Goal: Task Accomplishment & Management: Use online tool/utility

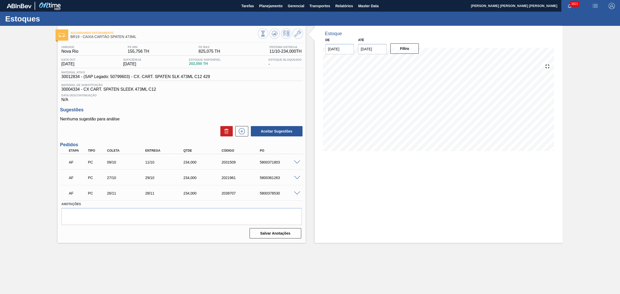
click at [296, 164] on span at bounding box center [297, 162] width 6 height 4
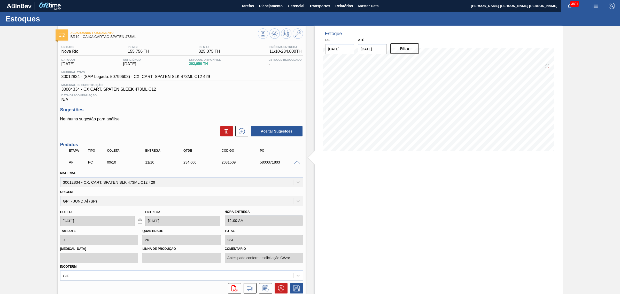
click at [295, 163] on span at bounding box center [297, 162] width 6 height 4
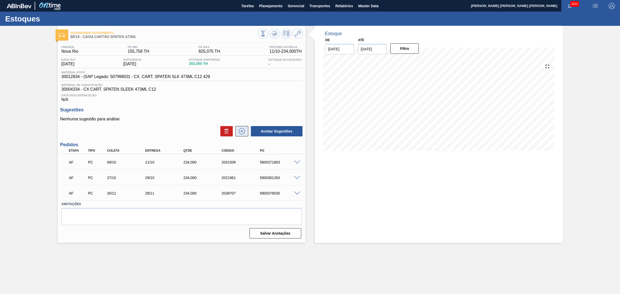
click at [241, 133] on icon at bounding box center [242, 131] width 8 height 6
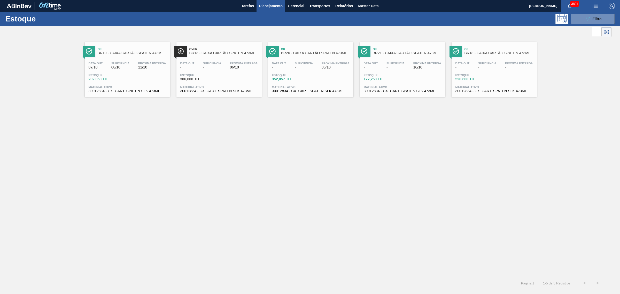
drag, startPoint x: 202, startPoint y: 65, endPoint x: 156, endPoint y: 174, distance: 118.1
click at [161, 174] on div "Ok BR19 - CAIXA CARTÃO SPATEN 473ML Data out 07/10 Suficiência 08/10 Próxima En…" at bounding box center [310, 157] width 620 height 239
drag, startPoint x: 220, startPoint y: 68, endPoint x: 226, endPoint y: 71, distance: 6.8
click at [226, 71] on div "Data out - Suficiência - Próxima Entrega 06/10" at bounding box center [219, 66] width 80 height 9
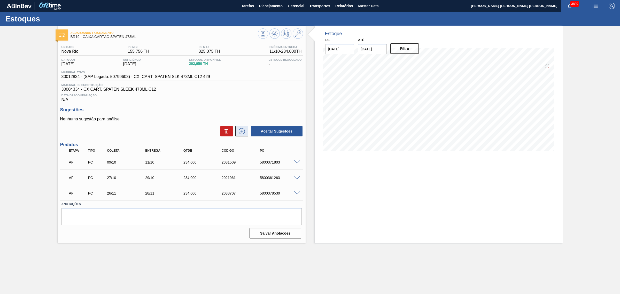
click at [242, 131] on icon at bounding box center [241, 131] width 3 height 0
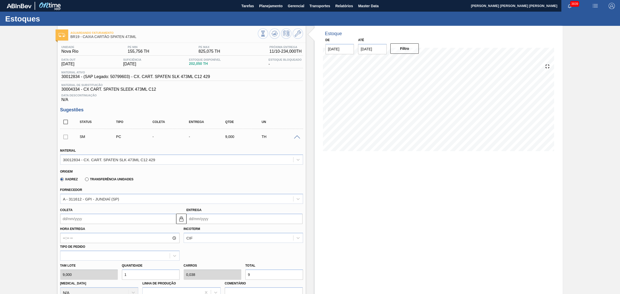
click at [86, 181] on label "Transferência Unidades" at bounding box center [109, 180] width 48 height 4
click at [84, 180] on input "Transferência Unidades" at bounding box center [84, 180] width 0 height 0
click at [95, 201] on div "BR18-Pernambuco" at bounding box center [88, 199] width 51 height 4
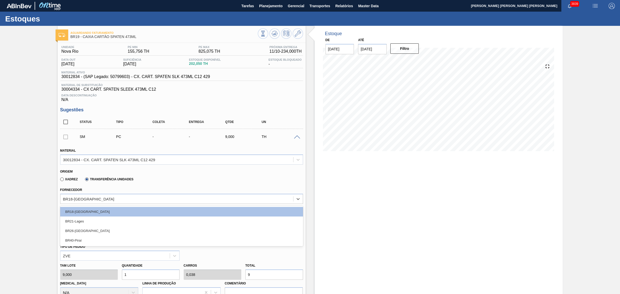
click at [104, 240] on div "BR40-Piraí" at bounding box center [181, 241] width 243 height 10
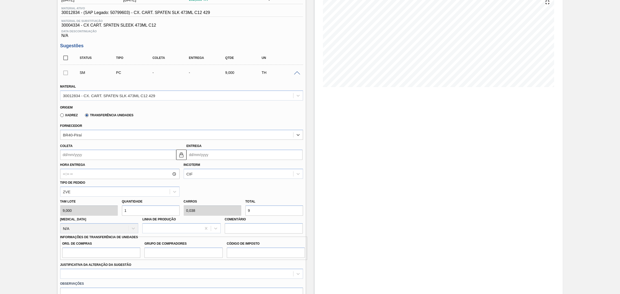
scroll to position [65, 0]
click at [91, 159] on input "Coleta" at bounding box center [118, 154] width 116 height 10
click at [76, 194] on div "6" at bounding box center [74, 191] width 7 height 7
type input "06/10/2025"
type input "07/10/2025"
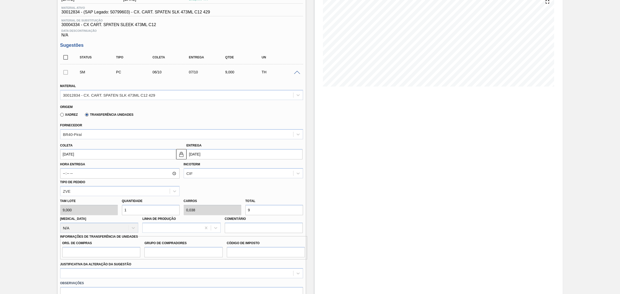
click at [165, 211] on input "1" at bounding box center [151, 210] width 58 height 10
type input "13"
type input "0,5"
type input "117"
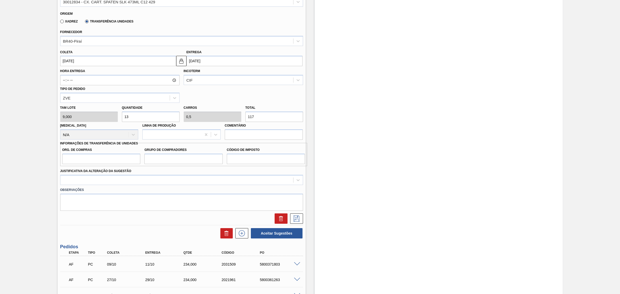
scroll to position [162, 0]
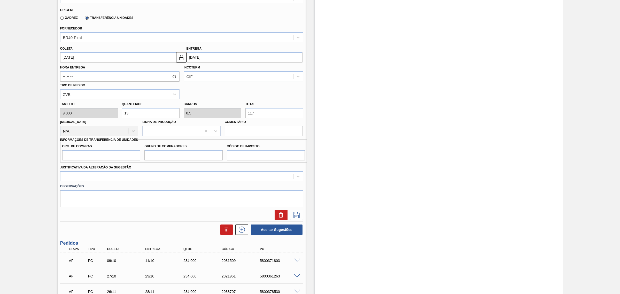
type input "13"
click at [121, 154] on input "Org. de Compras" at bounding box center [101, 155] width 78 height 10
type input "BR00"
type input "A01"
type input "I1"
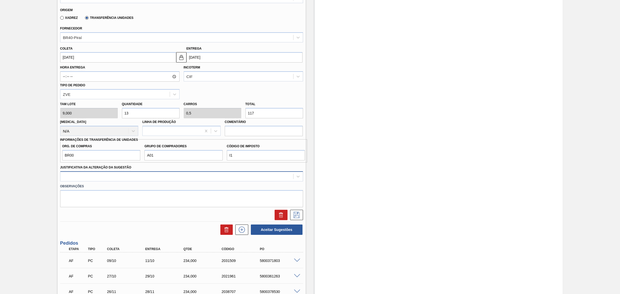
click at [114, 178] on div at bounding box center [176, 176] width 233 height 7
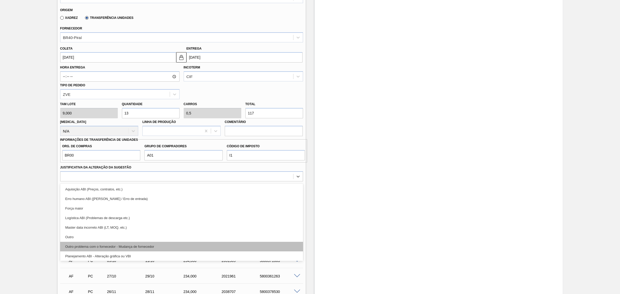
scroll to position [32, 0]
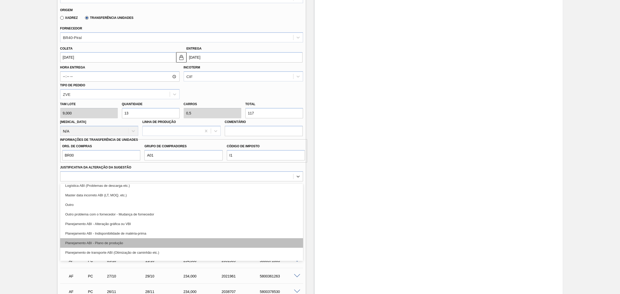
click at [142, 242] on div "Planejamento ABI - Plano de produção" at bounding box center [181, 243] width 243 height 10
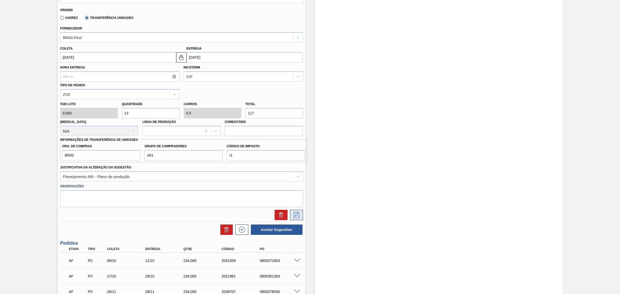
click at [299, 220] on button at bounding box center [296, 215] width 13 height 10
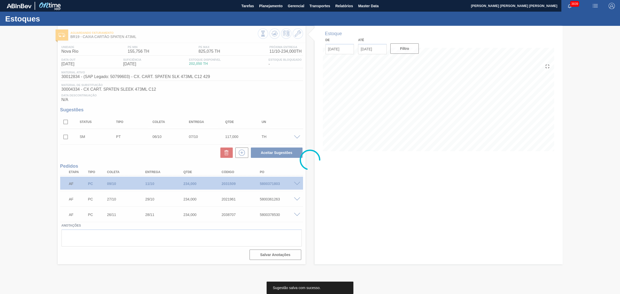
scroll to position [0, 0]
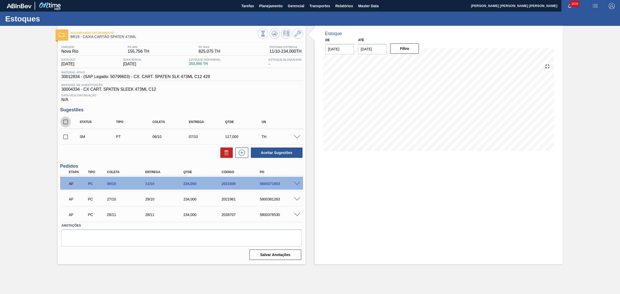
click at [64, 126] on input "checkbox" at bounding box center [65, 122] width 11 height 11
checkbox input "true"
click at [266, 155] on button "Aceitar Sugestões" at bounding box center [277, 153] width 52 height 10
checkbox input "false"
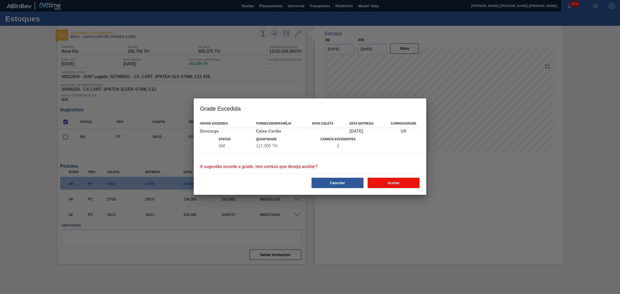
click at [401, 184] on button "Aceitar" at bounding box center [394, 183] width 52 height 10
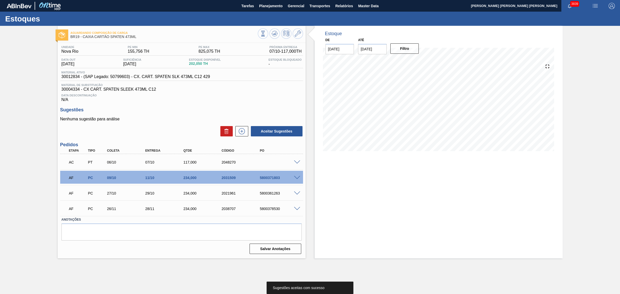
click at [296, 164] on span at bounding box center [297, 162] width 6 height 4
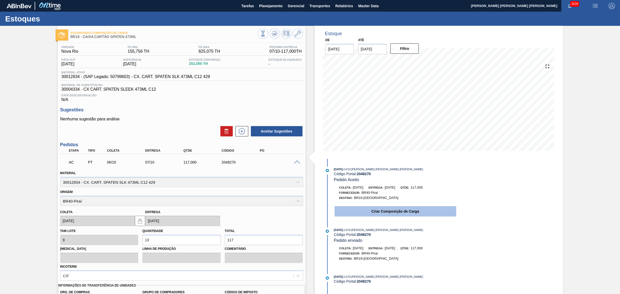
click at [365, 215] on button "Criar Composição de Carga" at bounding box center [396, 211] width 122 height 10
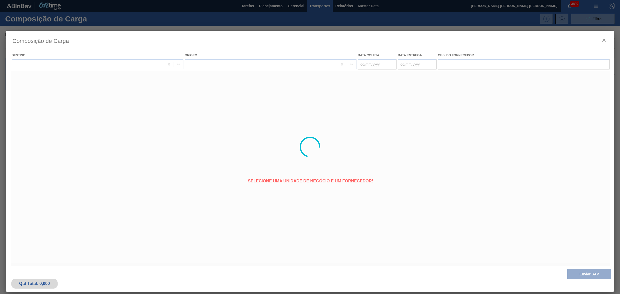
type coleta "06/10/2025"
type Entrega "07/10/2025"
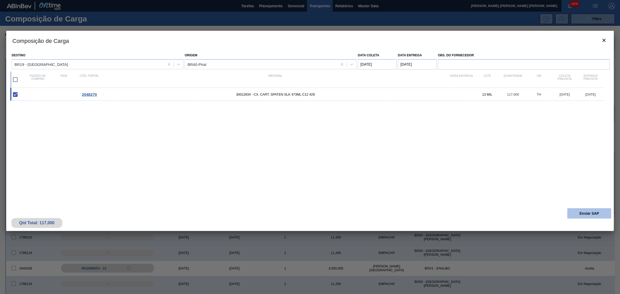
click at [602, 209] on button "Enviar SAP" at bounding box center [589, 213] width 44 height 10
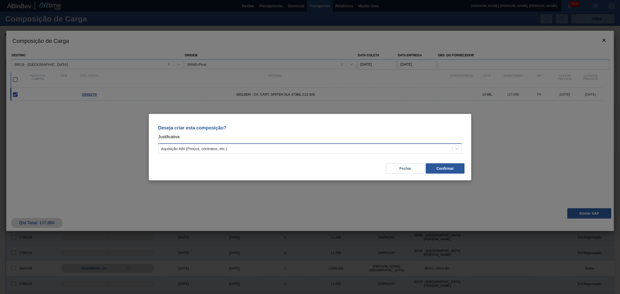
click at [337, 144] on div "Aquisição ABI (Preços, contratos, etc.)" at bounding box center [310, 148] width 304 height 10
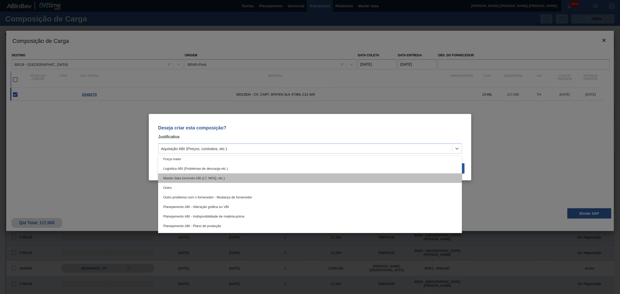
scroll to position [32, 0]
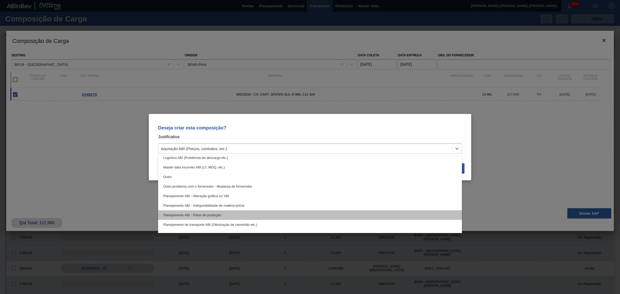
click at [266, 213] on div "Planejamento ABI - Plano de produção" at bounding box center [310, 215] width 304 height 10
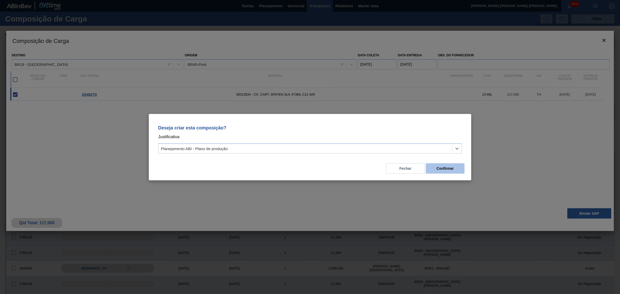
click at [438, 169] on button "Confirmar" at bounding box center [445, 168] width 39 height 10
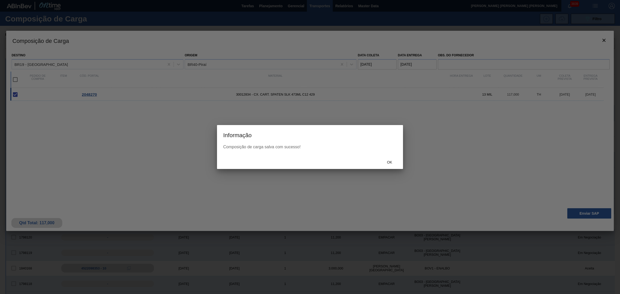
click at [388, 160] on span "Ok" at bounding box center [389, 162] width 13 height 4
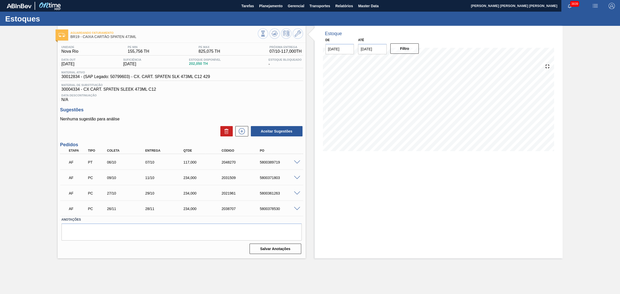
click at [270, 163] on div "5800389719" at bounding box center [280, 162] width 43 height 4
copy div "5800389719"
